Goal: Transaction & Acquisition: Purchase product/service

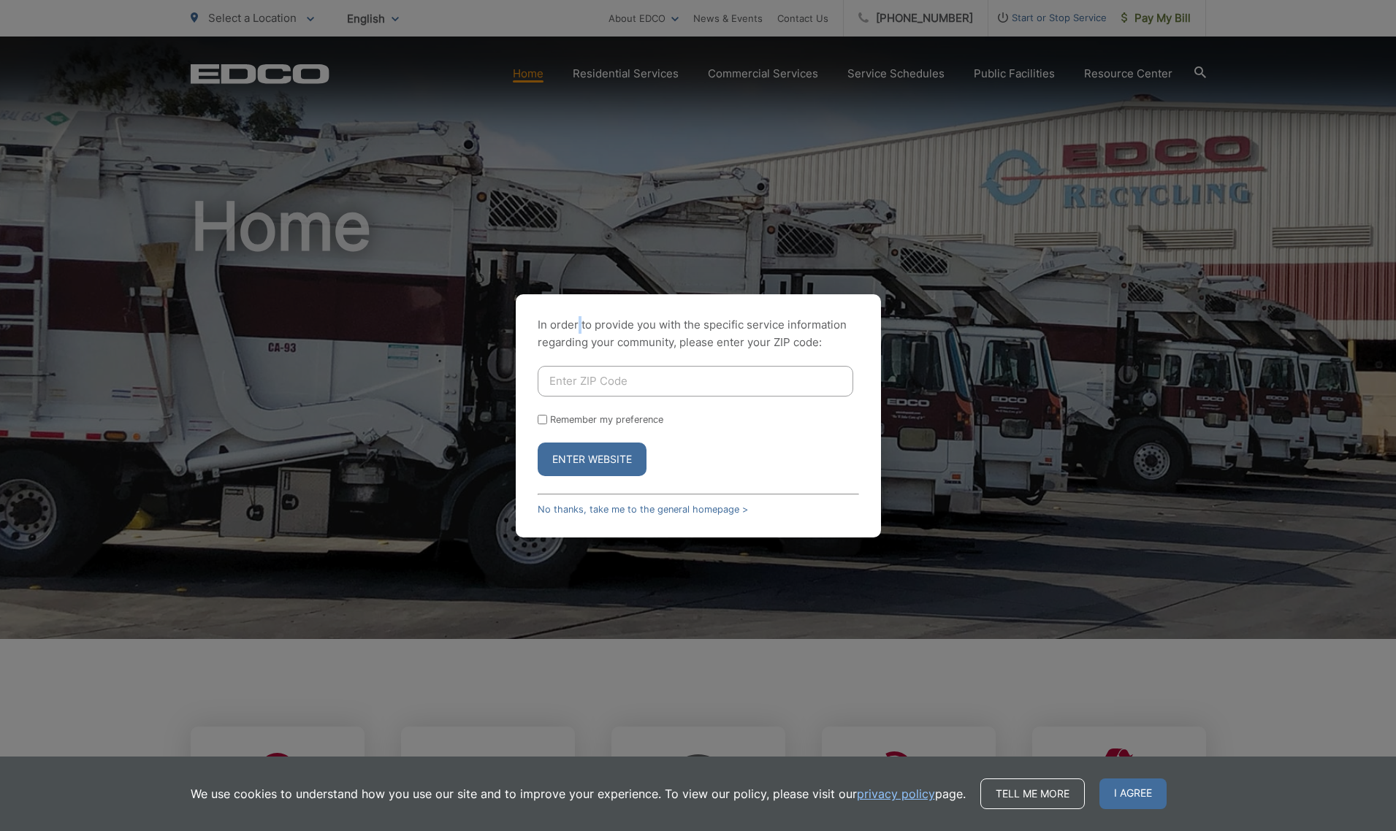
drag, startPoint x: 576, startPoint y: 325, endPoint x: 591, endPoint y: 383, distance: 60.4
click at [580, 325] on p "In order to provide you with the specific service information regarding your co…" at bounding box center [697, 333] width 321 height 35
click at [594, 390] on input "Enter ZIP Code" at bounding box center [694, 381] width 315 height 31
type input "92020"
click at [544, 421] on input "Remember my preference" at bounding box center [541, 419] width 9 height 9
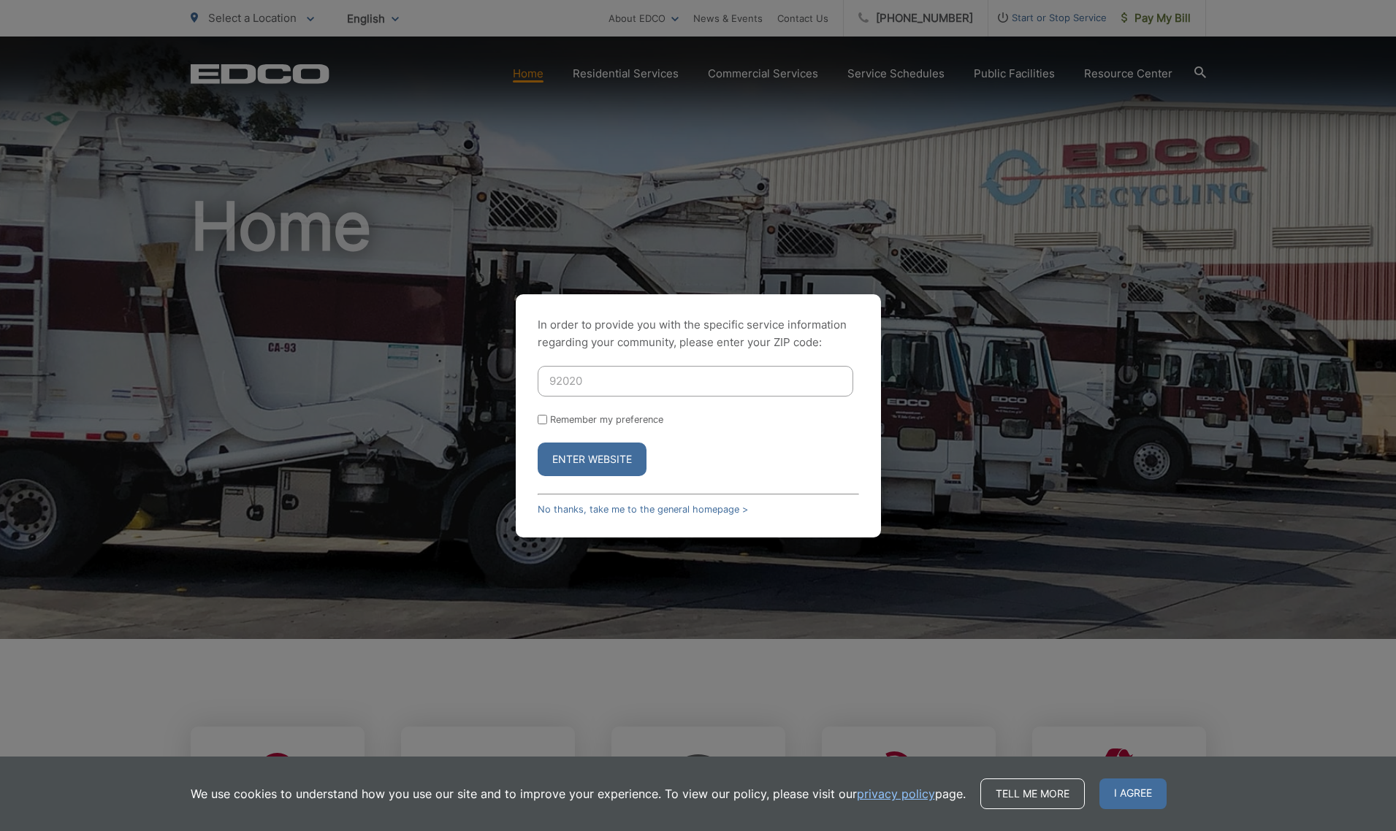
checkbox input "true"
click at [585, 456] on button "Enter Website" at bounding box center [591, 460] width 109 height 34
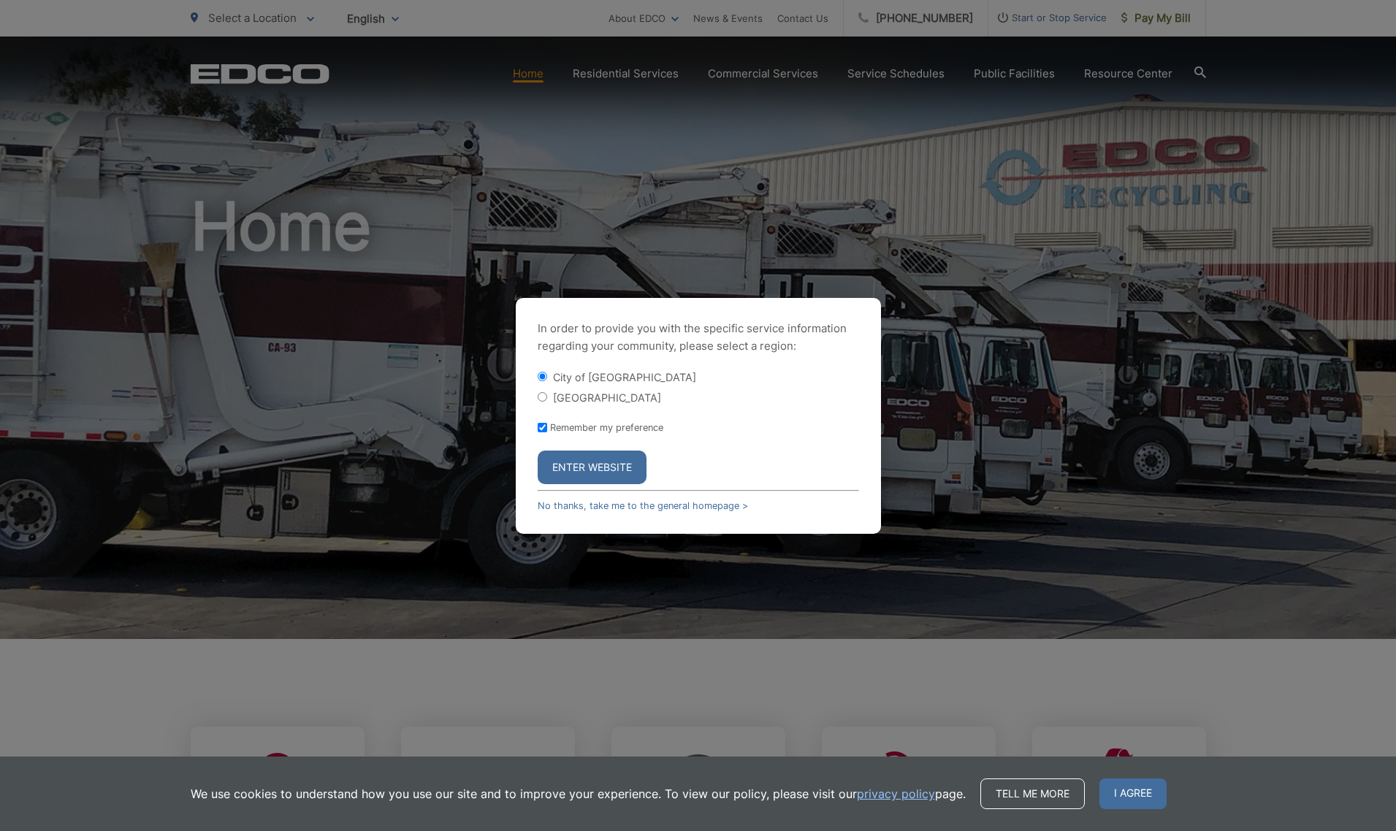
click at [613, 471] on button "Enter Website" at bounding box center [591, 468] width 109 height 34
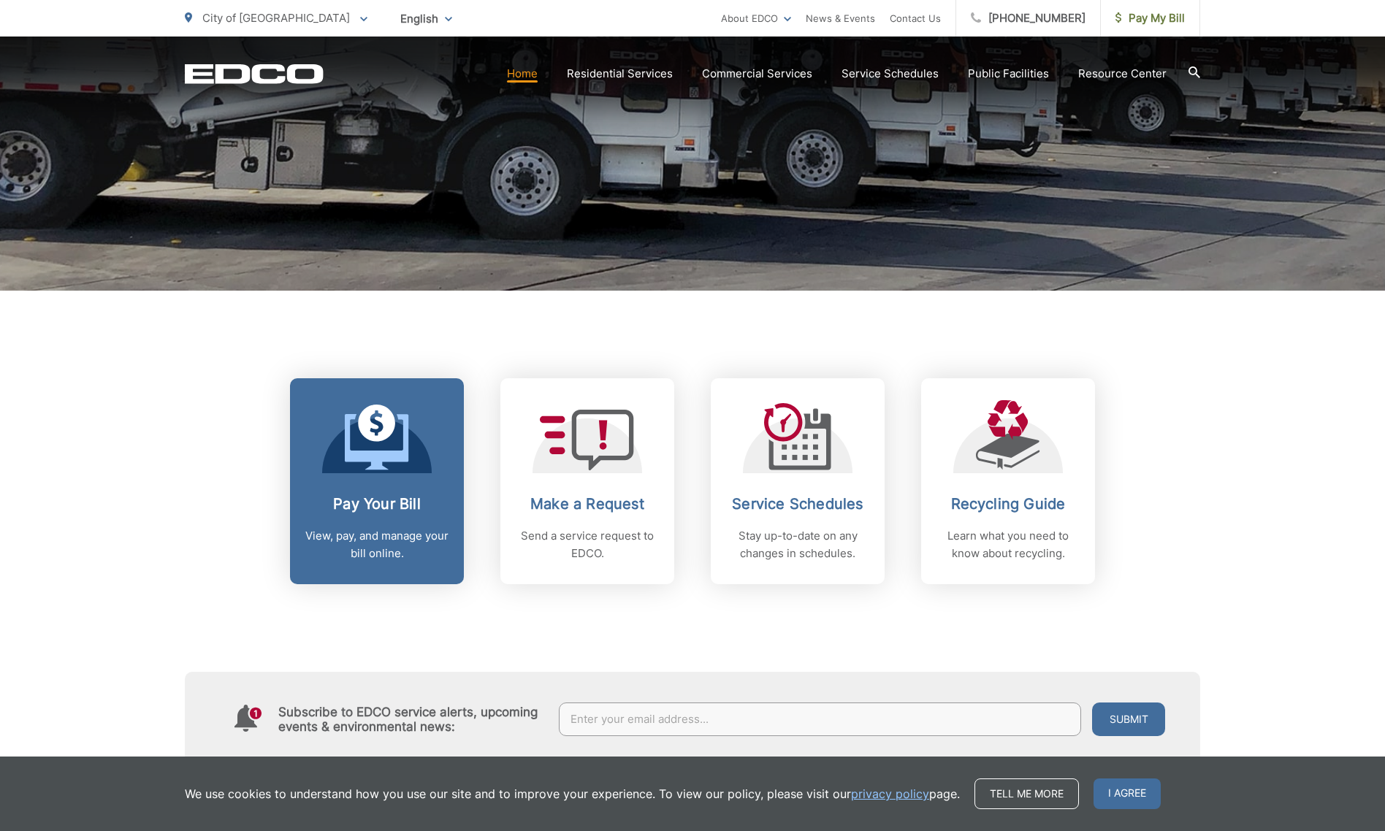
scroll to position [365, 0]
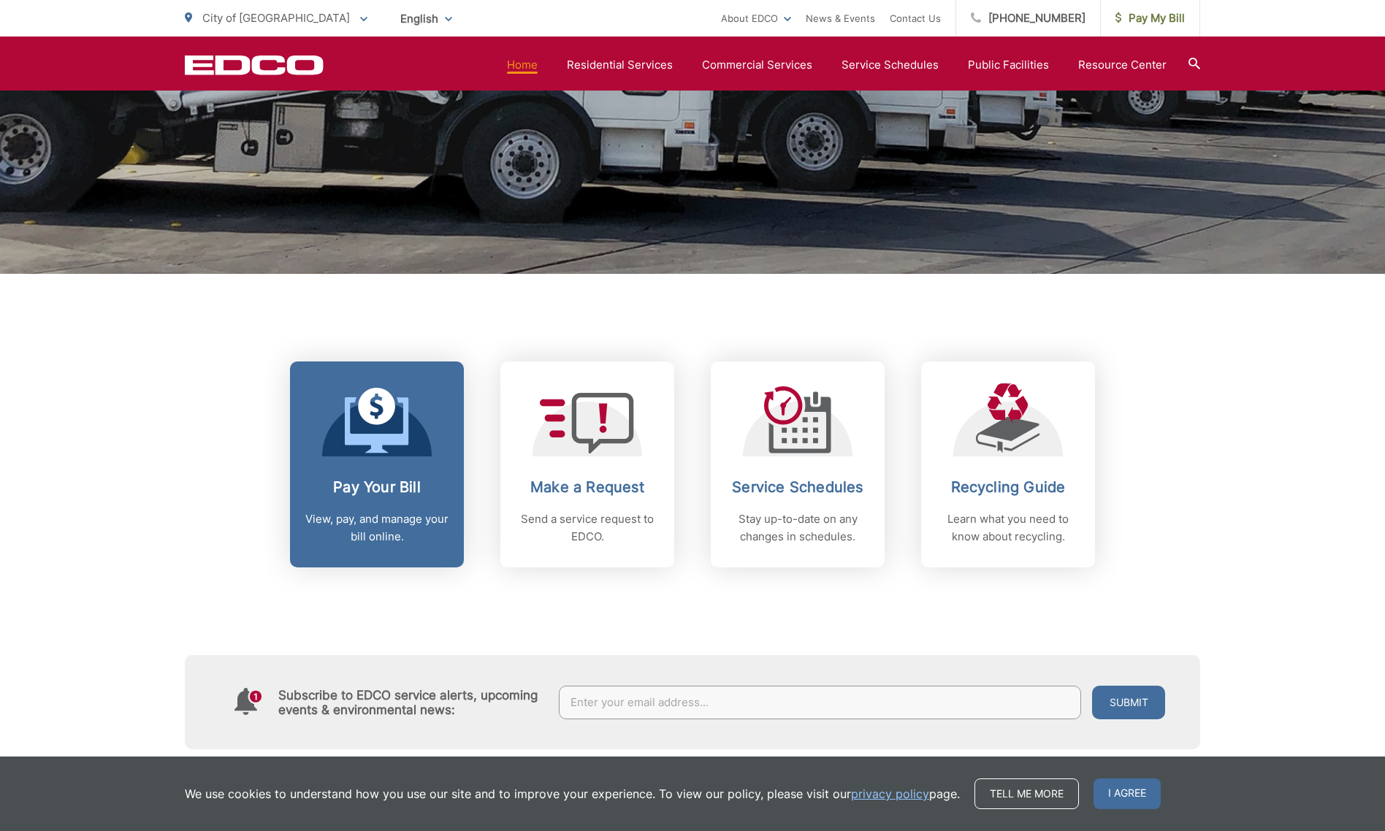
click at [390, 480] on h2 "Pay Your Bill" at bounding box center [377, 487] width 145 height 18
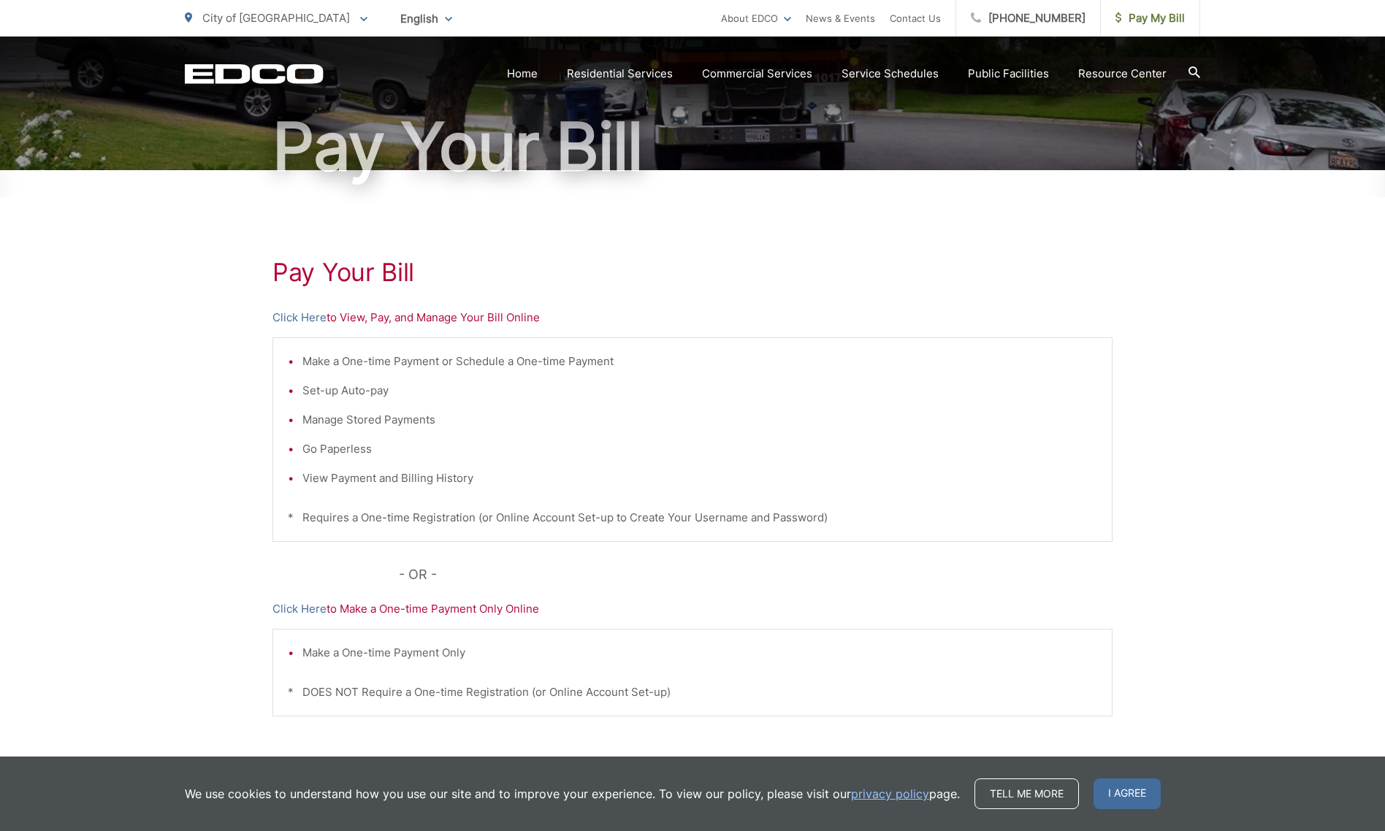
scroll to position [146, 0]
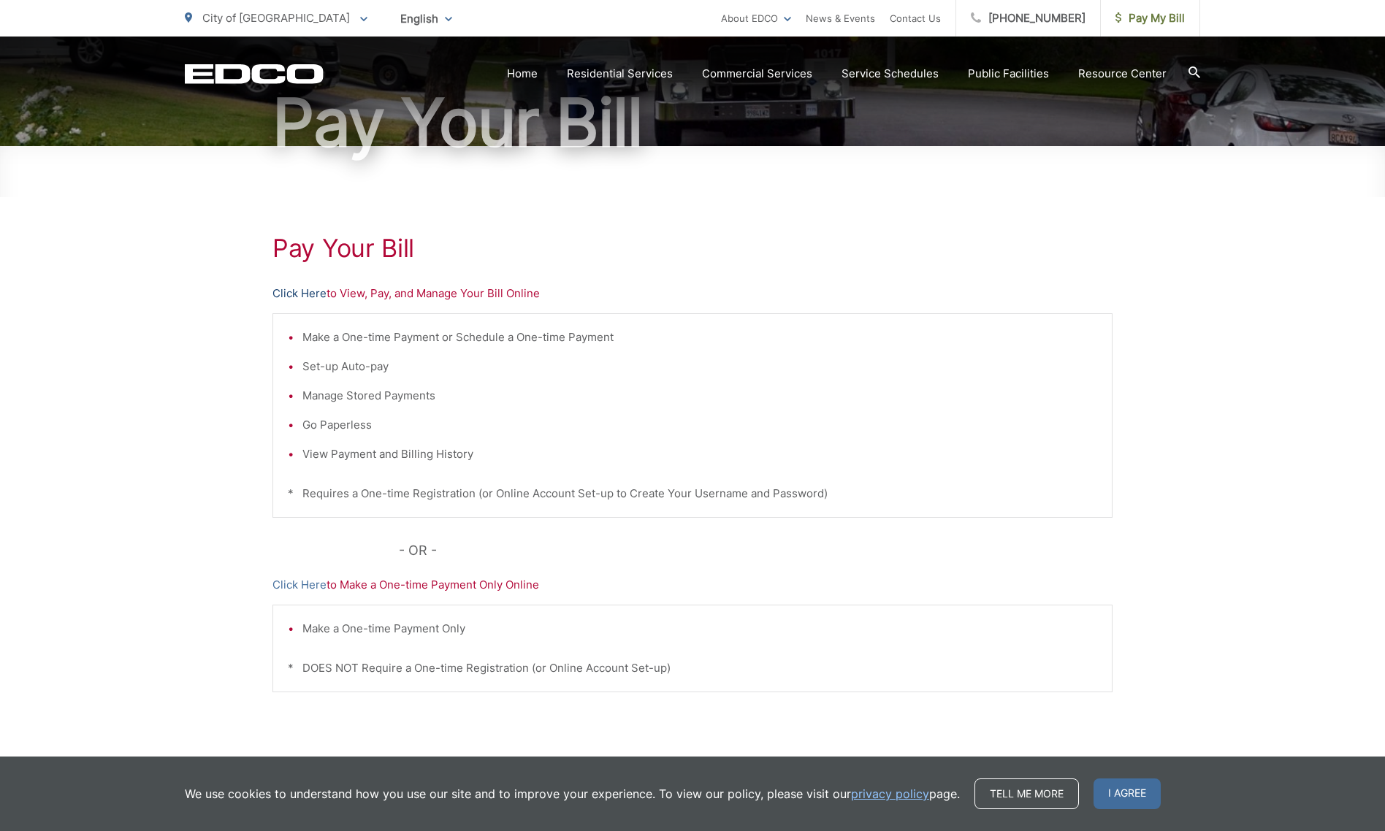
click at [302, 287] on link "Click Here" at bounding box center [299, 294] width 54 height 18
